Goal: Find specific page/section: Find specific page/section

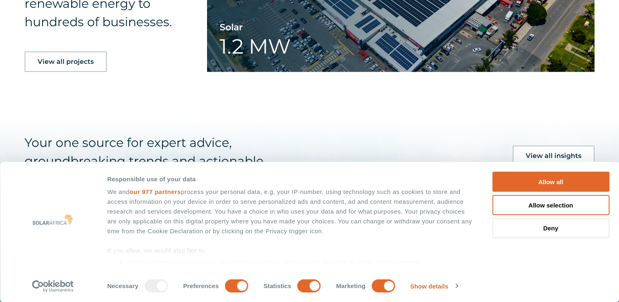
scroll to position [1939, 0]
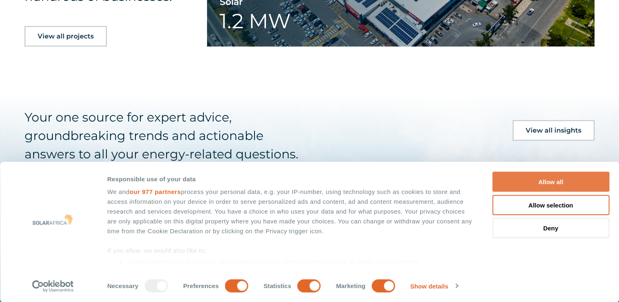
click at [551, 178] on button "Allow all" at bounding box center [550, 182] width 117 height 20
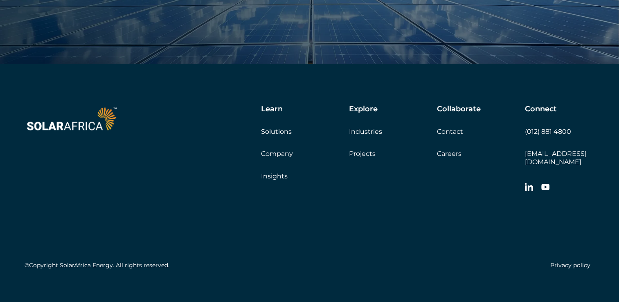
scroll to position [2807, 0]
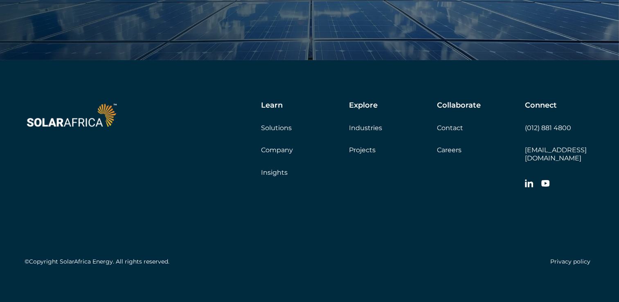
click at [454, 149] on link "Careers" at bounding box center [449, 150] width 25 height 8
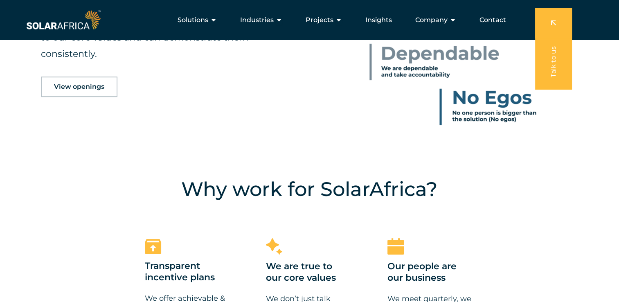
scroll to position [483, 0]
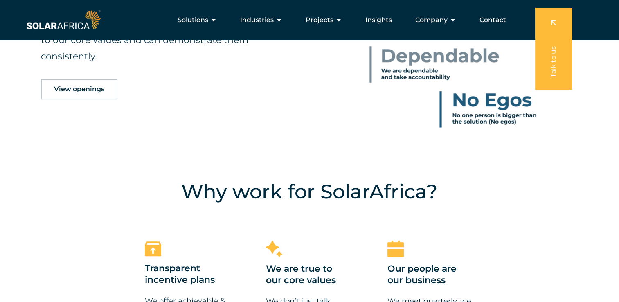
click at [102, 92] on span "View openings" at bounding box center [79, 89] width 50 height 7
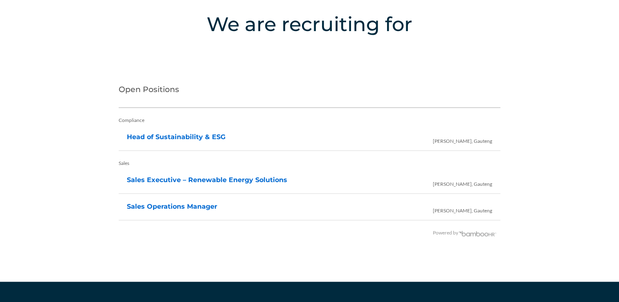
scroll to position [1633, 0]
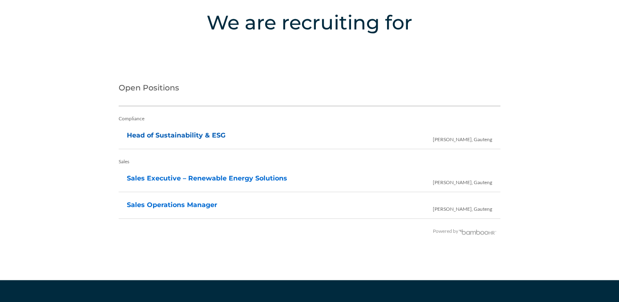
click at [178, 135] on link "Head of Sustainability & ESG" at bounding box center [176, 135] width 99 height 8
